Goal: Information Seeking & Learning: Learn about a topic

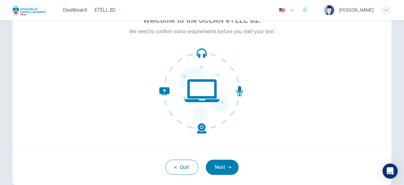
scroll to position [78, 0]
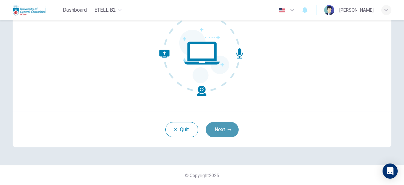
click at [223, 129] on button "Next" at bounding box center [222, 129] width 33 height 15
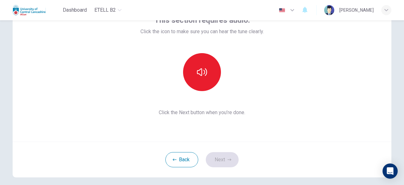
scroll to position [15, 0]
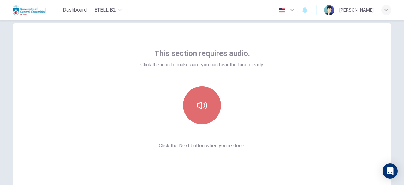
click at [203, 113] on button "button" at bounding box center [202, 105] width 38 height 38
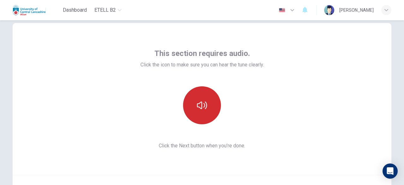
click at [206, 117] on button "button" at bounding box center [202, 105] width 38 height 38
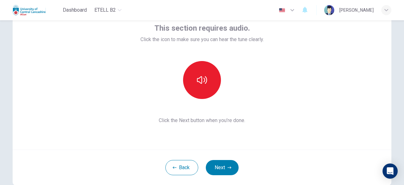
scroll to position [78, 0]
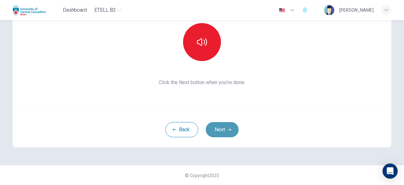
click at [229, 133] on button "Next" at bounding box center [222, 129] width 33 height 15
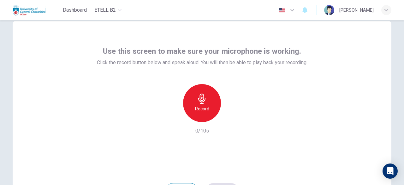
scroll to position [15, 0]
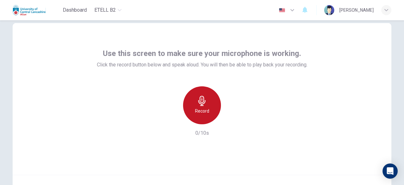
click at [207, 117] on div "Record" at bounding box center [202, 105] width 38 height 38
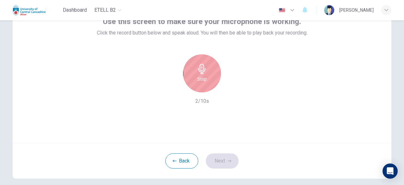
scroll to position [78, 0]
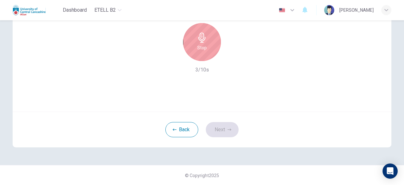
click at [204, 48] on h6 "Stop" at bounding box center [201, 48] width 9 height 8
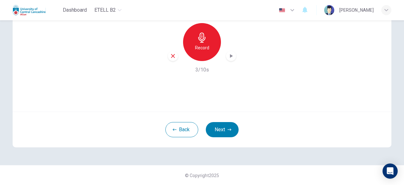
click at [230, 55] on icon "button" at bounding box center [231, 56] width 6 height 6
click at [228, 58] on icon "button" at bounding box center [231, 56] width 6 height 6
click at [230, 57] on icon "button" at bounding box center [231, 56] width 3 height 4
click at [229, 57] on icon "button" at bounding box center [231, 56] width 6 height 6
click at [218, 127] on button "Next" at bounding box center [222, 129] width 33 height 15
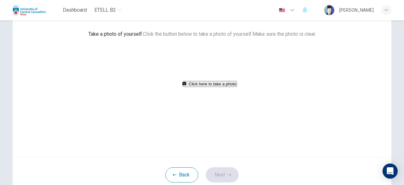
scroll to position [46, 0]
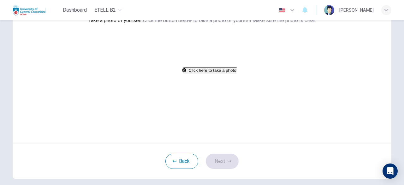
click at [202, 73] on button "Click here to take a photo" at bounding box center [210, 70] width 54 height 6
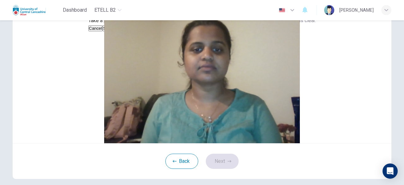
click at [113, 31] on button "Save" at bounding box center [108, 28] width 11 height 6
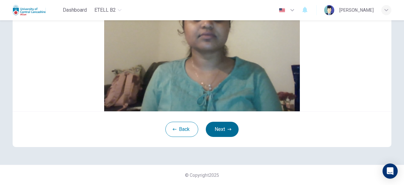
scroll to position [105, 0]
click at [226, 125] on button "Next" at bounding box center [222, 129] width 33 height 15
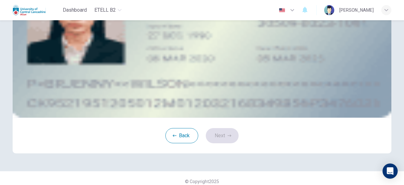
scroll to position [42, 0]
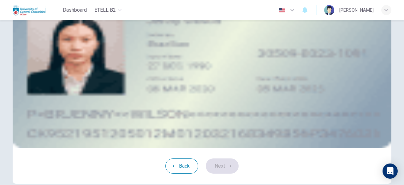
click at [61, 44] on button "upload" at bounding box center [59, 41] width 1 height 6
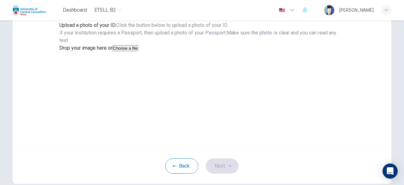
click at [138, 51] on button "Choose a file" at bounding box center [125, 48] width 26 height 6
click at [70, 67] on button "Save" at bounding box center [64, 64] width 11 height 6
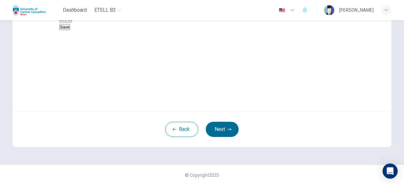
click at [230, 137] on button "Next" at bounding box center [222, 129] width 33 height 15
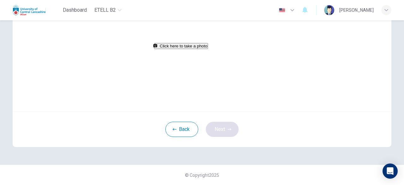
scroll to position [25, 0]
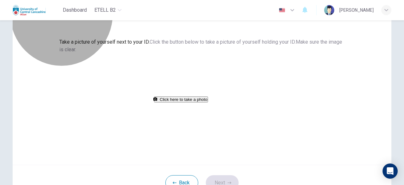
click at [208, 102] on button "Click here to take a photo" at bounding box center [181, 99] width 54 height 6
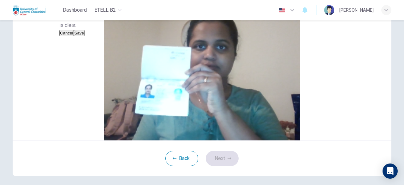
scroll to position [88, 0]
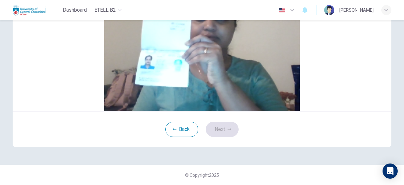
click at [85, 7] on button "Save" at bounding box center [79, 4] width 11 height 6
click at [220, 137] on button "Next" at bounding box center [222, 129] width 33 height 15
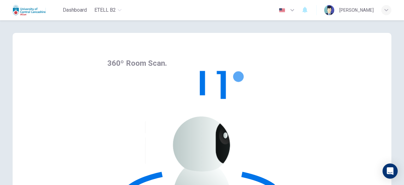
scroll to position [0, 0]
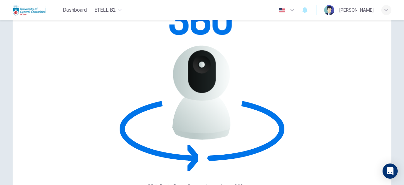
scroll to position [78, 0]
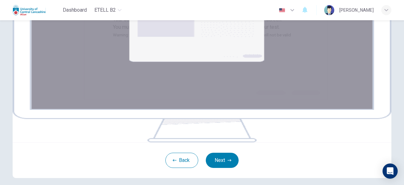
scroll to position [110, 0]
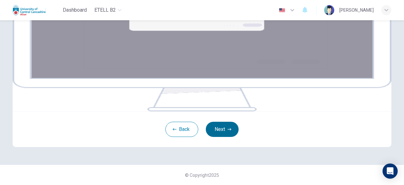
click at [224, 137] on button "Next" at bounding box center [222, 129] width 33 height 15
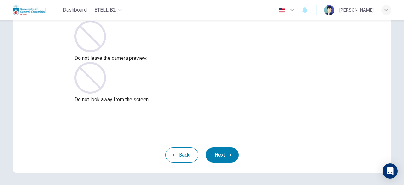
scroll to position [78, 0]
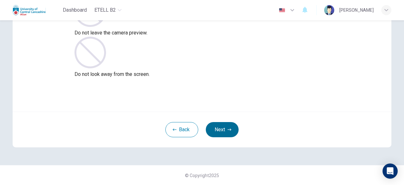
click at [230, 133] on button "Next" at bounding box center [222, 129] width 33 height 15
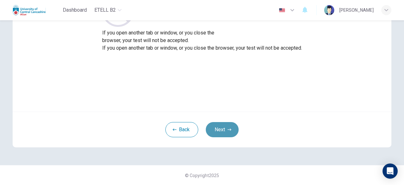
click at [223, 129] on button "Next" at bounding box center [222, 129] width 33 height 15
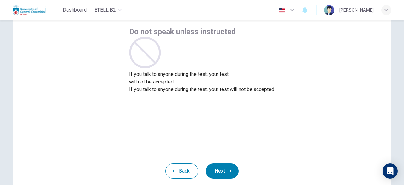
scroll to position [46, 0]
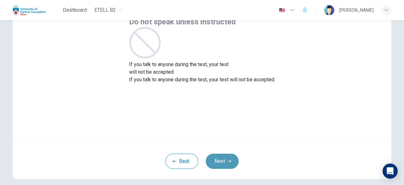
click at [228, 159] on icon "button" at bounding box center [230, 161] width 4 height 4
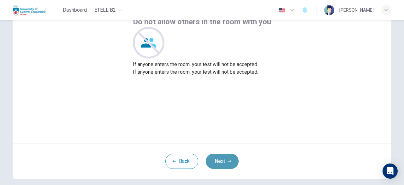
click at [223, 165] on button "Next" at bounding box center [222, 160] width 33 height 15
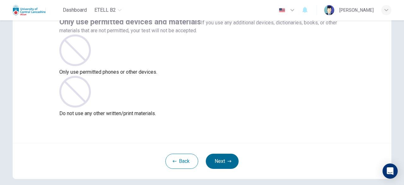
click at [225, 159] on button "Next" at bounding box center [222, 160] width 33 height 15
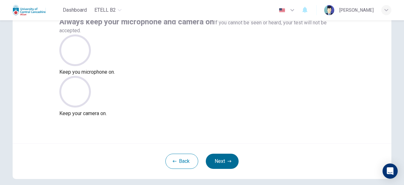
scroll to position [15, 0]
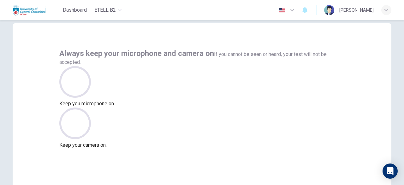
click at [369, 38] on div "Always keep your microphone and camera on If you cannot be seen or heard, your …" at bounding box center [202, 99] width 379 height 152
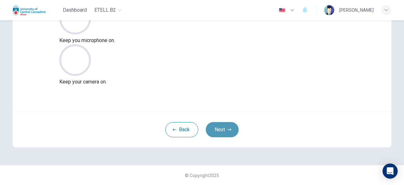
click at [223, 127] on button "Next" at bounding box center [222, 129] width 33 height 15
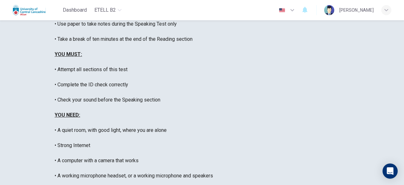
scroll to position [141, 0]
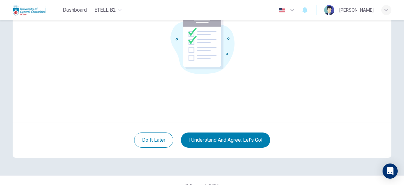
scroll to position [78, 0]
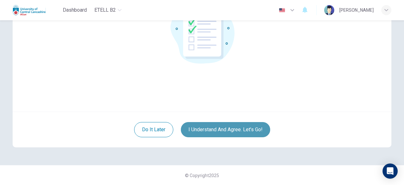
click at [243, 127] on button "I understand and agree. Let’s go!" at bounding box center [225, 129] width 89 height 15
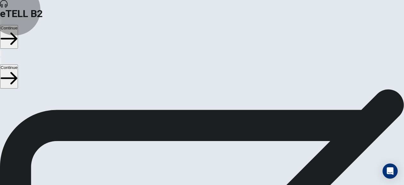
click at [18, 25] on button "Continue" at bounding box center [9, 37] width 18 height 24
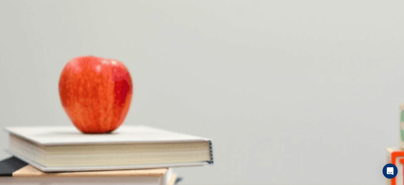
click at [272, 19] on div "eTELL B2 Continue" at bounding box center [202, 28] width 404 height 57
click at [221, 110] on body "This site uses cookies, as explained in our Privacy Policy . If you agree to th…" at bounding box center [202, 92] width 404 height 185
click at [221, 184] on div at bounding box center [202, 185] width 404 height 0
click at [222, 79] on body "This site uses cookies, as explained in our Privacy Policy . If you agree to th…" at bounding box center [202, 92] width 404 height 185
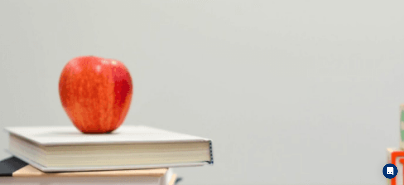
type input "**"
click at [218, 184] on li "T" at bounding box center [202, 189] width 404 height 8
type input "*"
type input "**"
click at [220, 98] on body "This site uses cookies, as explained in our Privacy Policy . If you agree to th…" at bounding box center [202, 92] width 404 height 185
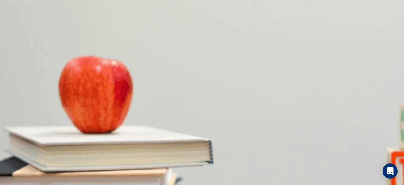
click at [211, 184] on li "T" at bounding box center [202, 189] width 404 height 8
type input "*"
click at [222, 83] on body "This site uses cookies, as explained in our Privacy Policy . If you agree to th…" at bounding box center [202, 92] width 404 height 185
type input "**"
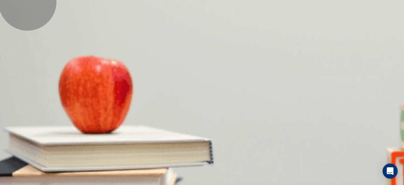
type input "*"
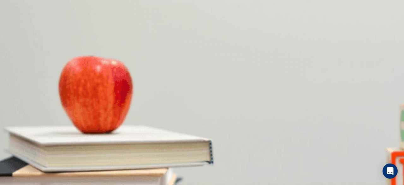
scroll to position [63, 0]
click at [221, 88] on body "This site uses cookies, as explained in our Privacy Policy . If you agree to th…" at bounding box center [202, 92] width 404 height 185
type input "**"
type input "*"
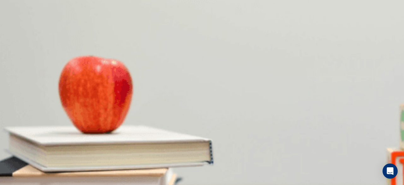
click at [221, 104] on body "This site uses cookies, as explained in our Privacy Policy . If you agree to th…" at bounding box center [202, 92] width 404 height 185
type input "**"
click at [211, 184] on li "T" at bounding box center [202, 189] width 404 height 8
type input "*"
click at [219, 124] on body "This site uses cookies, as explained in our Privacy Policy . If you agree to th…" at bounding box center [202, 92] width 404 height 185
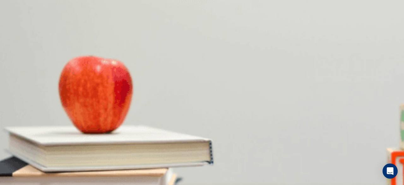
type input "**"
type input "*"
type input "**"
click at [220, 143] on body "This site uses cookies, as explained in our Privacy Policy . If you agree to th…" at bounding box center [202, 92] width 404 height 185
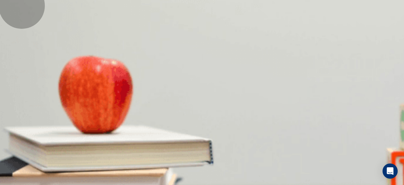
click at [212, 184] on li "T" at bounding box center [202, 189] width 404 height 8
type input "*"
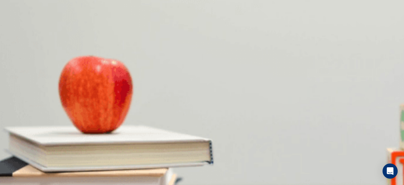
click at [223, 158] on body "This site uses cookies, as explained in our Privacy Policy . If you agree to th…" at bounding box center [202, 92] width 404 height 185
type input "**"
click at [217, 184] on li "T" at bounding box center [202, 189] width 404 height 8
type input "*"
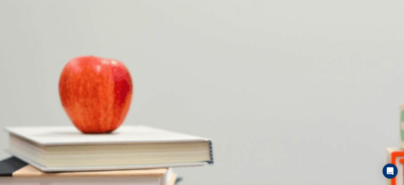
click at [275, 17] on div "eTELL B2 Continue" at bounding box center [202, 28] width 404 height 57
click at [221, 54] on body "This site uses cookies, as explained in our Privacy Policy . If you agree to th…" at bounding box center [202, 92] width 404 height 185
type input "**"
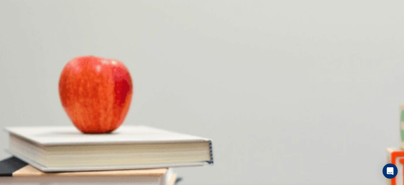
type input "*"
click at [219, 73] on body "This site uses cookies, as explained in our Privacy Policy . If you agree to th…" at bounding box center [202, 92] width 404 height 185
type input "**"
click at [210, 184] on li "T" at bounding box center [202, 189] width 404 height 8
type input "*"
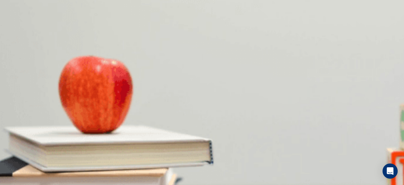
scroll to position [158, 0]
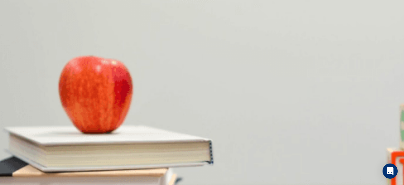
scroll to position [0, 0]
click at [269, 9] on div "eTELL B2 Continue" at bounding box center [202, 28] width 404 height 57
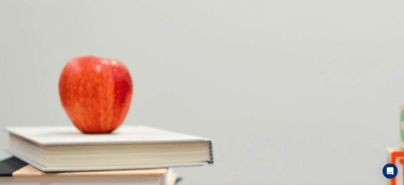
scroll to position [63, 0]
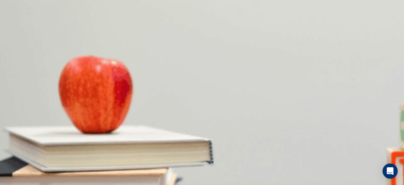
type input "*"
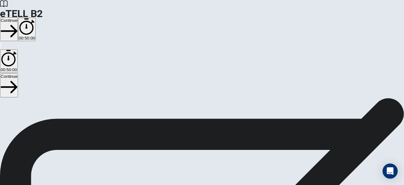
click at [18, 17] on button "Continue" at bounding box center [9, 29] width 18 height 24
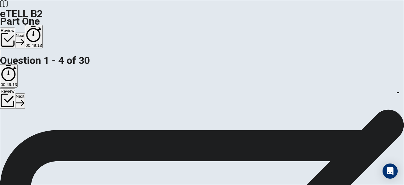
scroll to position [32, 0]
click at [253, 97] on body "This site uses cookies, as explained in our Privacy Policy . If you agree to th…" at bounding box center [202, 92] width 404 height 185
type input "*"
click at [257, 152] on body "This site uses cookies, as explained in our Privacy Policy . If you agree to th…" at bounding box center [202, 92] width 404 height 185
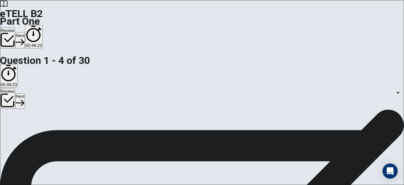
click at [297, 184] on div at bounding box center [202, 185] width 404 height 0
click at [247, 147] on body "This site uses cookies, as explained in our Privacy Policy . If you agree to th…" at bounding box center [202, 92] width 404 height 185
type input "*"
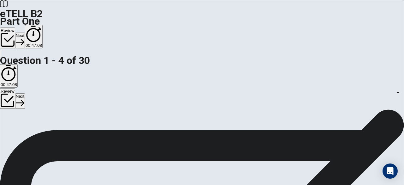
click at [264, 96] on body "This site uses cookies, as explained in our Privacy Policy . If you agree to th…" at bounding box center [202, 92] width 404 height 185
click at [246, 184] on li "A" at bounding box center [202, 189] width 404 height 8
type input "*"
click at [241, 164] on body "This site uses cookies, as explained in our Privacy Policy . If you agree to th…" at bounding box center [202, 92] width 404 height 185
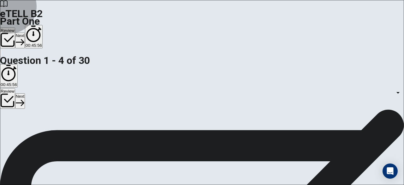
type input "*"
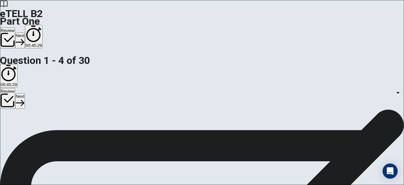
scroll to position [32, 0]
click at [249, 123] on body "This site uses cookies, as explained in our Privacy Policy . If you agree to th…" at bounding box center [202, 92] width 404 height 185
type input "*"
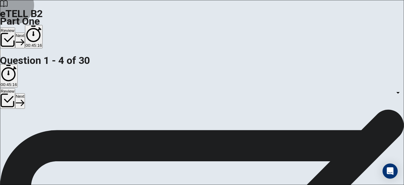
click at [15, 27] on button "Review" at bounding box center [7, 37] width 15 height 21
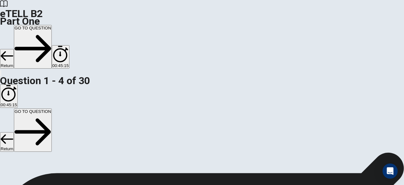
scroll to position [111, 0]
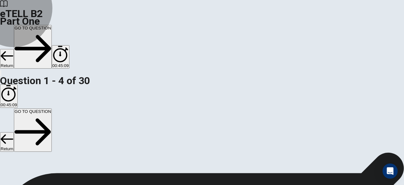
click at [52, 25] on button "GO TO QUESTION" at bounding box center [33, 47] width 38 height 44
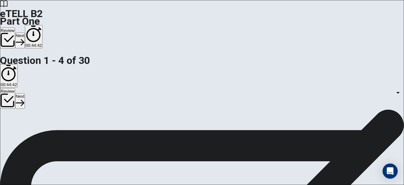
scroll to position [48, 0]
click at [307, 18] on div "eTELL B2 Part One Review Next 00:44:37" at bounding box center [202, 28] width 404 height 57
click at [25, 33] on button "Next" at bounding box center [20, 40] width 10 height 15
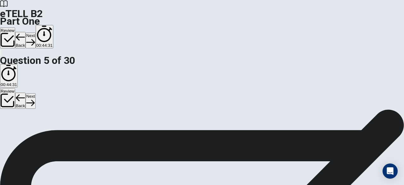
scroll to position [95, 0]
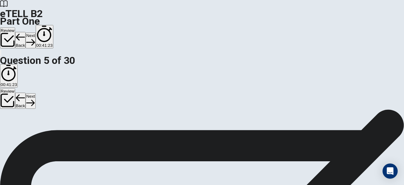
scroll to position [113, 0]
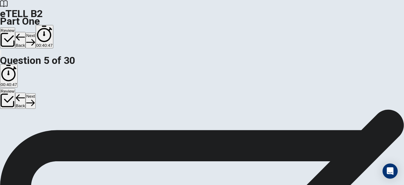
click at [35, 33] on button "Next" at bounding box center [31, 40] width 10 height 15
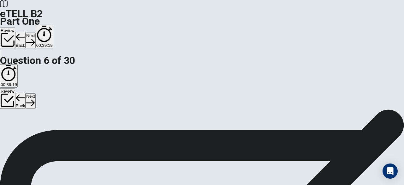
scroll to position [112, 0]
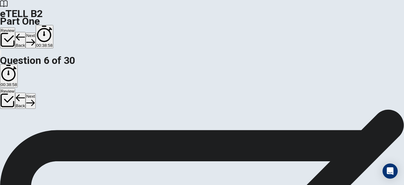
scroll to position [17, 0]
click at [35, 33] on button "Next" at bounding box center [31, 40] width 10 height 15
click at [26, 32] on button "Back" at bounding box center [20, 40] width 11 height 16
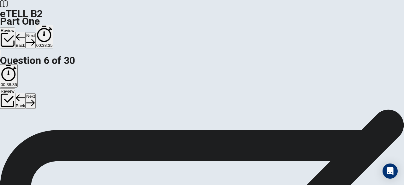
click at [35, 33] on button "Next" at bounding box center [31, 40] width 10 height 15
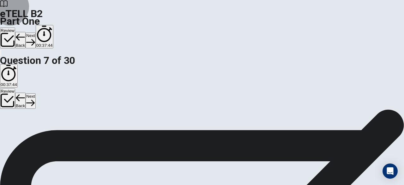
click at [35, 33] on button "Next" at bounding box center [31, 40] width 10 height 15
click at [26, 32] on button "Back" at bounding box center [20, 40] width 11 height 16
click at [35, 33] on button "Next" at bounding box center [31, 40] width 10 height 15
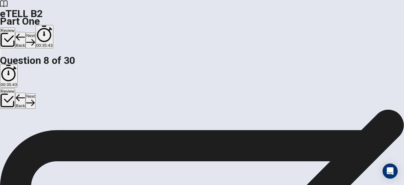
scroll to position [112, 0]
click at [35, 33] on button "Next" at bounding box center [31, 40] width 10 height 15
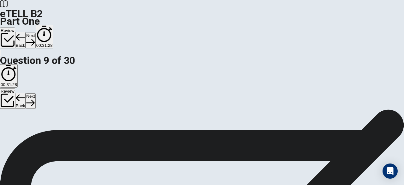
scroll to position [0, 0]
click at [35, 33] on button "Next" at bounding box center [31, 40] width 10 height 15
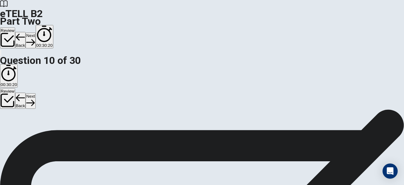
scroll to position [6, 0]
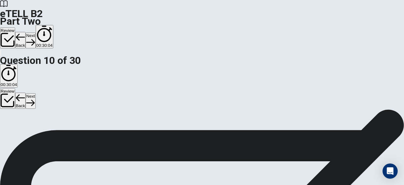
click at [35, 33] on button "Next" at bounding box center [31, 40] width 10 height 15
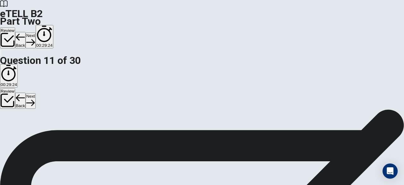
scroll to position [32, 0]
click at [35, 33] on button "Next" at bounding box center [31, 40] width 10 height 15
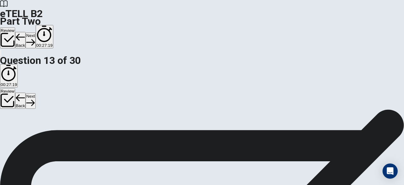
scroll to position [100, 0]
click at [35, 33] on button "Next" at bounding box center [31, 40] width 10 height 15
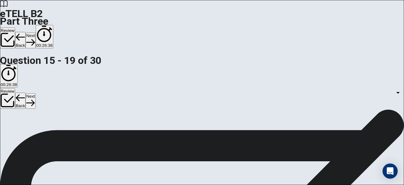
scroll to position [1, 0]
click at [35, 33] on button "Next" at bounding box center [31, 40] width 10 height 15
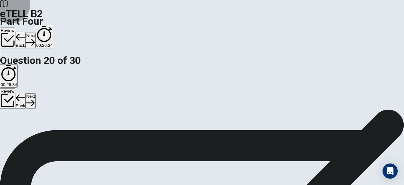
click at [26, 32] on button "Back" at bounding box center [20, 40] width 11 height 16
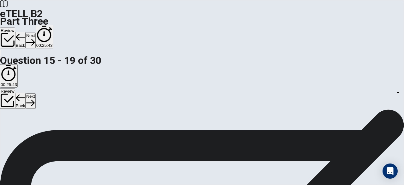
scroll to position [63, 0]
click at [260, 34] on body "This site uses cookies, as explained in our Privacy Policy . If you agree to th…" at bounding box center [202, 92] width 404 height 185
type input "*"
click at [260, 111] on body "This site uses cookies, as explained in our Privacy Policy . If you agree to th…" at bounding box center [202, 92] width 404 height 185
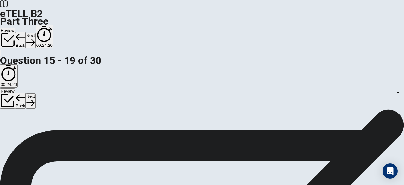
type input "*"
click at [328, 109] on body "This site uses cookies, as explained in our Privacy Policy . If you agree to th…" at bounding box center [202, 92] width 404 height 185
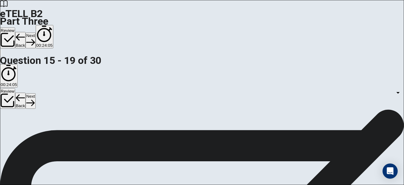
type input "*"
click at [261, 116] on body "This site uses cookies, as explained in our Privacy Policy . If you agree to th…" at bounding box center [202, 92] width 404 height 185
type input "*"
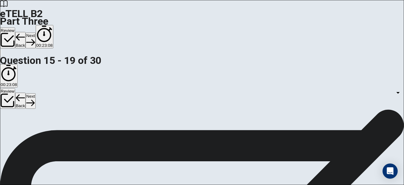
scroll to position [95, 0]
click at [361, 124] on body "This site uses cookies, as explained in our Privacy Policy . If you agree to th…" at bounding box center [202, 92] width 404 height 185
type input "*"
click at [35, 33] on button "Next" at bounding box center [31, 40] width 10 height 15
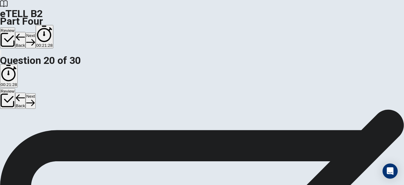
scroll to position [0, 0]
click at [35, 33] on button "Next" at bounding box center [31, 40] width 10 height 15
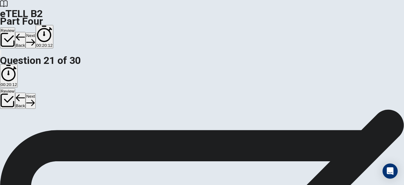
scroll to position [0, 0]
click at [35, 33] on button "Next" at bounding box center [31, 40] width 10 height 15
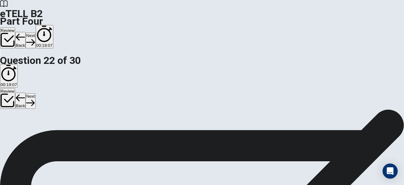
scroll to position [32, 0]
click at [35, 33] on button "Next" at bounding box center [31, 40] width 10 height 15
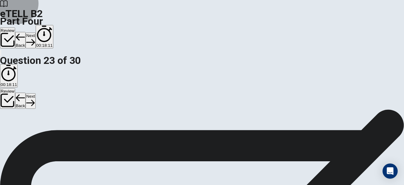
click at [35, 33] on button "Next" at bounding box center [31, 40] width 10 height 15
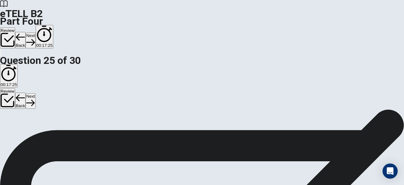
scroll to position [100, 0]
click at [35, 33] on button "Next" at bounding box center [31, 40] width 10 height 15
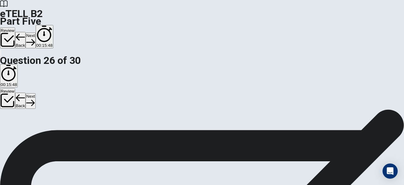
click at [35, 38] on icon "button" at bounding box center [30, 42] width 9 height 9
click at [35, 33] on button "Next" at bounding box center [31, 40] width 10 height 15
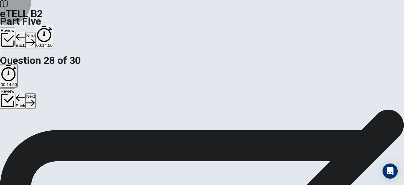
click at [26, 32] on button "Back" at bounding box center [20, 40] width 11 height 16
click at [35, 33] on button "Next" at bounding box center [31, 40] width 10 height 15
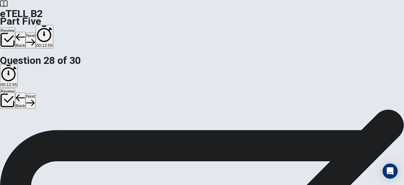
scroll to position [95, 0]
click at [35, 33] on button "Next" at bounding box center [31, 40] width 10 height 15
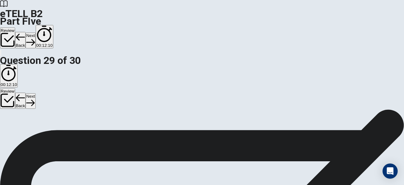
click at [35, 33] on button "Next" at bounding box center [31, 40] width 10 height 15
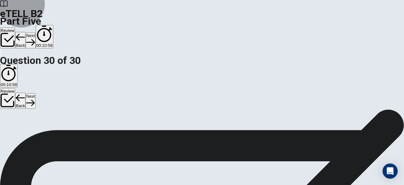
click at [35, 33] on button "Next" at bounding box center [31, 40] width 10 height 15
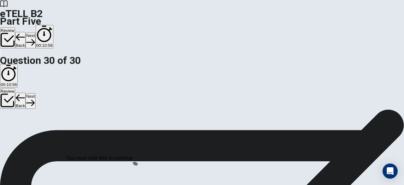
scroll to position [51, 0]
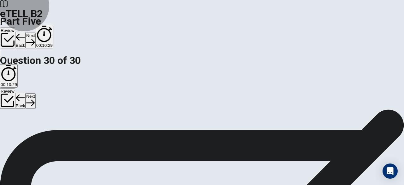
click at [15, 33] on icon "button" at bounding box center [8, 40] width 14 height 14
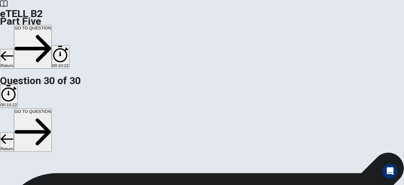
scroll to position [86, 0]
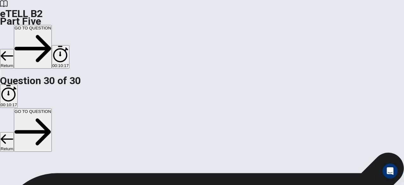
click at [52, 25] on button "GO TO QUESTION" at bounding box center [33, 47] width 38 height 44
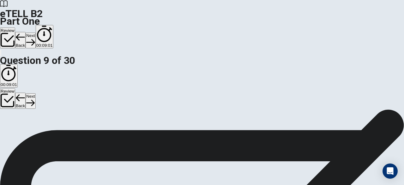
scroll to position [165, 0]
click at [15, 27] on button "Review" at bounding box center [7, 37] width 15 height 21
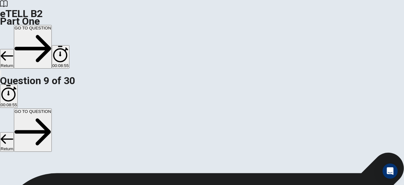
scroll to position [172, 0]
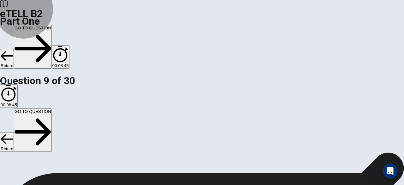
click at [52, 25] on button "GO TO QUESTION" at bounding box center [33, 47] width 38 height 44
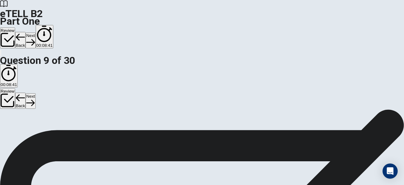
click at [15, 27] on button "Review" at bounding box center [7, 37] width 15 height 21
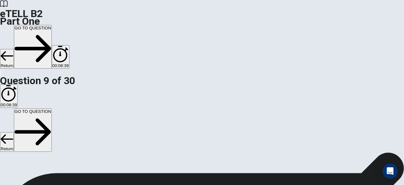
scroll to position [299, 0]
click at [52, 25] on button "GO TO QUESTION" at bounding box center [33, 47] width 38 height 44
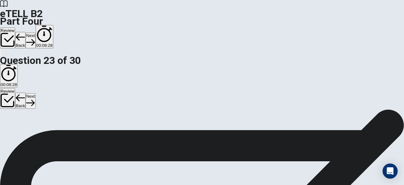
scroll to position [32, 0]
click at [15, 27] on button "Review" at bounding box center [7, 37] width 15 height 21
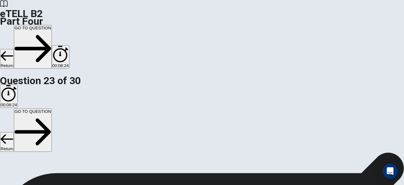
scroll to position [240, 0]
click at [52, 25] on button "GO TO QUESTION" at bounding box center [33, 47] width 38 height 44
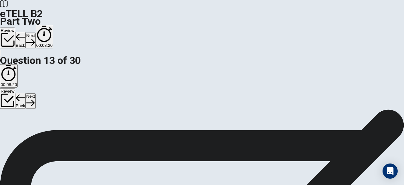
scroll to position [69, 0]
click at [15, 27] on button "Review" at bounding box center [7, 37] width 15 height 21
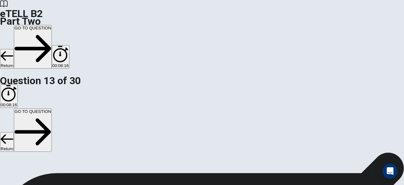
scroll to position [0, 0]
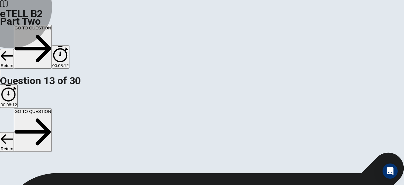
click at [52, 25] on button "GO TO QUESTION" at bounding box center [33, 47] width 38 height 44
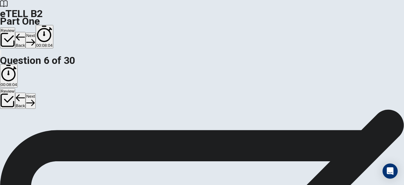
scroll to position [80, 0]
click at [35, 33] on button "Next" at bounding box center [31, 40] width 10 height 15
click at [301, 25] on div "Review Back Next 00:07:27" at bounding box center [202, 37] width 404 height 24
click at [35, 33] on button "Next" at bounding box center [31, 40] width 10 height 15
click at [301, 25] on div "Review Back Next 00:07:26" at bounding box center [202, 37] width 404 height 24
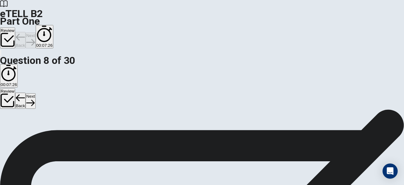
click at [301, 25] on div "Review Back Next 00:07:26" at bounding box center [202, 37] width 404 height 24
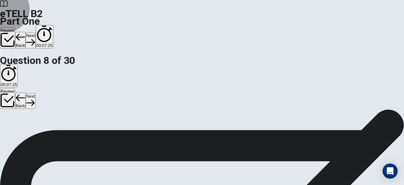
click at [35, 33] on button "Next" at bounding box center [31, 40] width 10 height 15
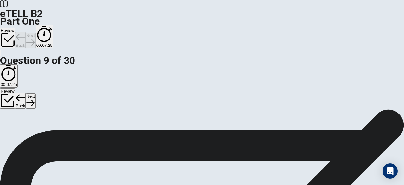
click at [15, 27] on button "Review" at bounding box center [7, 37] width 15 height 21
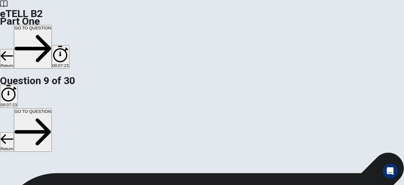
scroll to position [402, 0]
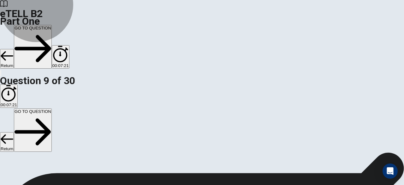
click at [52, 25] on button "GO TO QUESTION" at bounding box center [33, 47] width 38 height 44
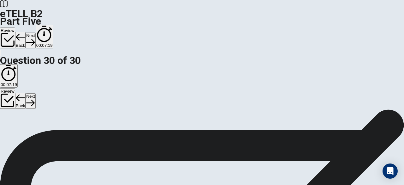
scroll to position [6, 0]
click at [35, 33] on button "Next" at bounding box center [31, 40] width 10 height 15
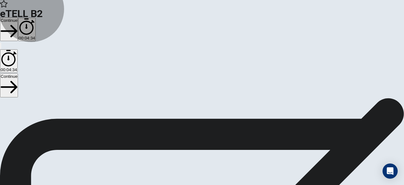
click at [18, 17] on button "Continue" at bounding box center [9, 29] width 18 height 24
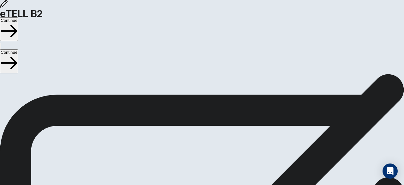
click at [18, 17] on button "Continue" at bounding box center [9, 29] width 18 height 24
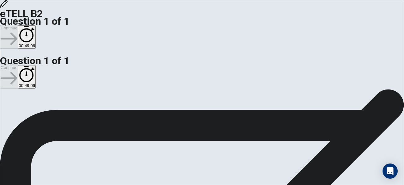
scroll to position [0, 0]
type textarea "*"
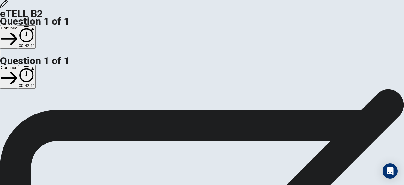
drag, startPoint x: 239, startPoint y: 92, endPoint x: 213, endPoint y: 94, distance: 26.3
drag, startPoint x: 251, startPoint y: 94, endPoint x: 268, endPoint y: 92, distance: 17.4
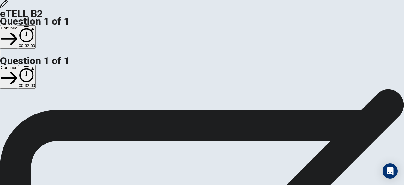
scroll to position [32, 0]
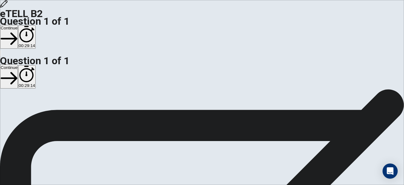
scroll to position [63, 0]
drag, startPoint x: 216, startPoint y: 140, endPoint x: 293, endPoint y: 138, distance: 77.3
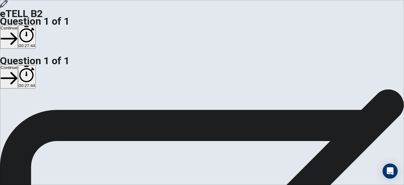
drag, startPoint x: 217, startPoint y: 139, endPoint x: 339, endPoint y: 140, distance: 121.8
drag, startPoint x: 281, startPoint y: 142, endPoint x: 294, endPoint y: 140, distance: 12.7
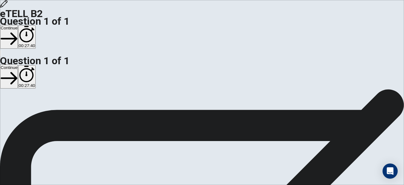
drag, startPoint x: 253, startPoint y: 132, endPoint x: 365, endPoint y: 140, distance: 112.4
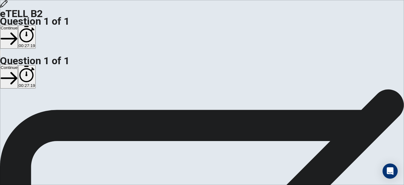
scroll to position [95, 0]
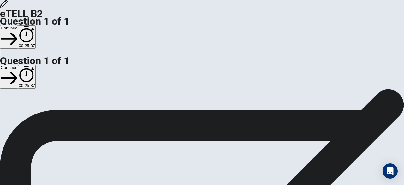
scroll to position [2, 0]
drag, startPoint x: 265, startPoint y: 98, endPoint x: 305, endPoint y: 104, distance: 41.3
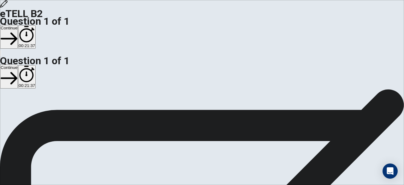
scroll to position [31, 0]
drag, startPoint x: 233, startPoint y: 94, endPoint x: 269, endPoint y: 92, distance: 36.4
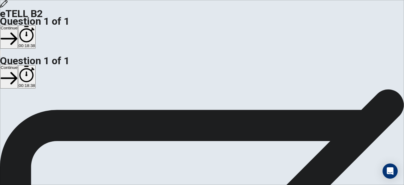
drag, startPoint x: 249, startPoint y: 104, endPoint x: 252, endPoint y: 104, distance: 3.2
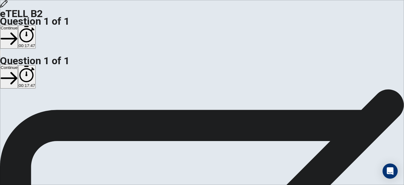
scroll to position [54, 0]
drag, startPoint x: 310, startPoint y: 104, endPoint x: 362, endPoint y: 120, distance: 54.3
drag, startPoint x: 305, startPoint y: 121, endPoint x: 260, endPoint y: 122, distance: 44.8
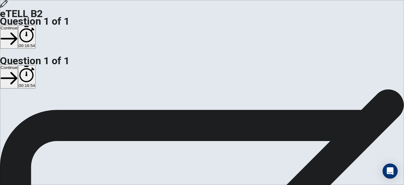
drag, startPoint x: 287, startPoint y: 103, endPoint x: 332, endPoint y: 103, distance: 45.1
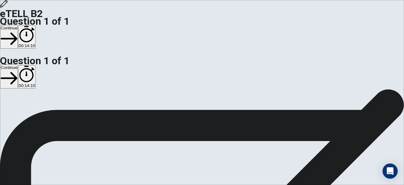
drag, startPoint x: 322, startPoint y: 84, endPoint x: 344, endPoint y: 86, distance: 21.9
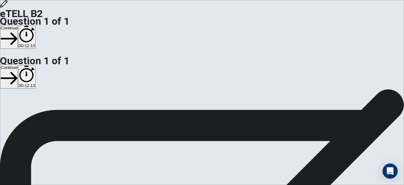
drag, startPoint x: 330, startPoint y: 81, endPoint x: 246, endPoint y: 79, distance: 84.6
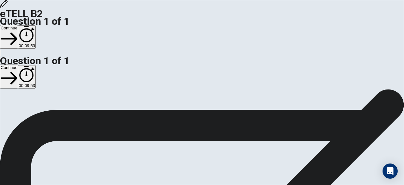
drag, startPoint x: 217, startPoint y: 82, endPoint x: 267, endPoint y: 89, distance: 50.9
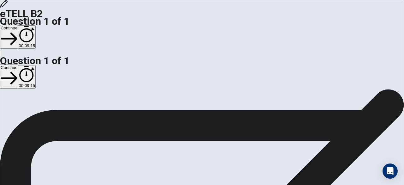
scroll to position [61, 0]
drag, startPoint x: 318, startPoint y: 104, endPoint x: 332, endPoint y: 104, distance: 14.5
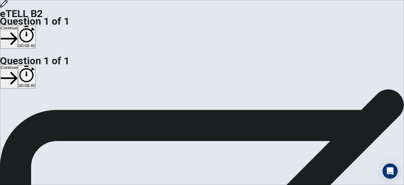
drag, startPoint x: 305, startPoint y: 114, endPoint x: 314, endPoint y: 113, distance: 9.2
drag, startPoint x: 351, startPoint y: 114, endPoint x: 368, endPoint y: 112, distance: 17.5
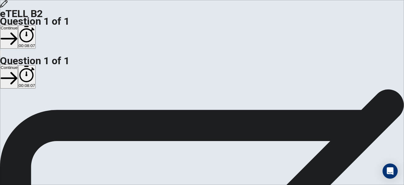
scroll to position [6, 0]
drag, startPoint x: 285, startPoint y: 94, endPoint x: 288, endPoint y: 97, distance: 3.6
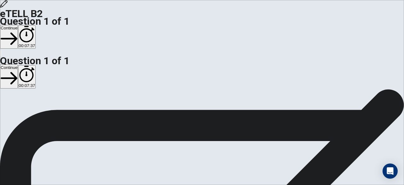
drag, startPoint x: 264, startPoint y: 142, endPoint x: 269, endPoint y: 141, distance: 5.4
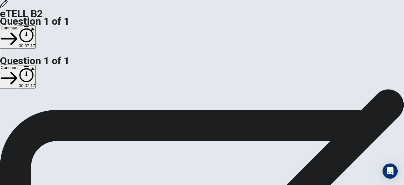
drag, startPoint x: 258, startPoint y: 143, endPoint x: 267, endPoint y: 142, distance: 9.8
drag, startPoint x: 268, startPoint y: 142, endPoint x: 259, endPoint y: 142, distance: 9.2
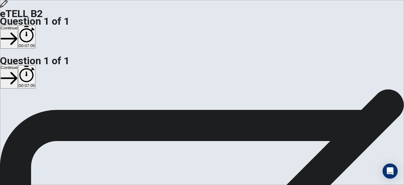
drag, startPoint x: 329, startPoint y: 64, endPoint x: 317, endPoint y: 63, distance: 12.6
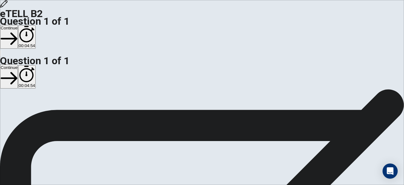
scroll to position [32, 0]
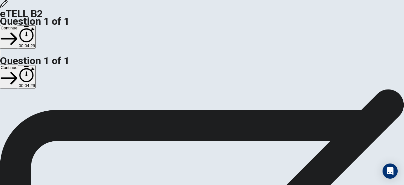
scroll to position [12, 0]
drag, startPoint x: 265, startPoint y: 97, endPoint x: 297, endPoint y: 96, distance: 31.9
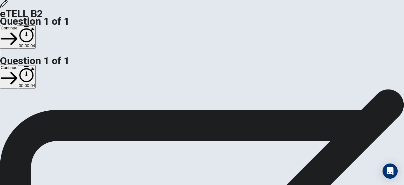
type textarea "**********"
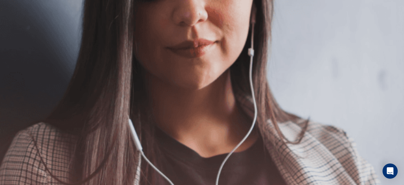
scroll to position [93, 0]
click at [1, 18] on button "button" at bounding box center [0, 21] width 1 height 6
click at [18, 25] on button "Continue" at bounding box center [9, 37] width 18 height 24
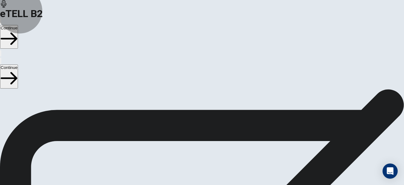
click at [18, 25] on button "Continue" at bounding box center [9, 37] width 18 height 24
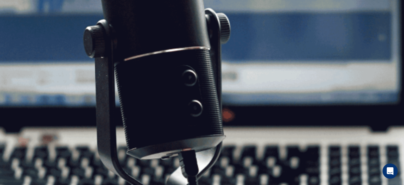
click at [18, 25] on button "Continue" at bounding box center [9, 37] width 18 height 24
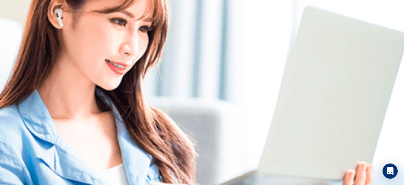
scroll to position [0, 0]
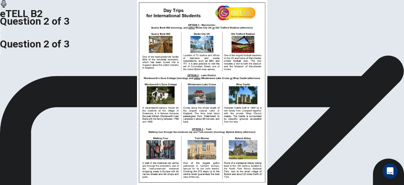
click at [93, 112] on img at bounding box center [202, 92] width 404 height 185
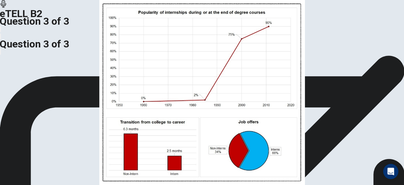
scroll to position [31, 0]
